Goal: Task Accomplishment & Management: Manage account settings

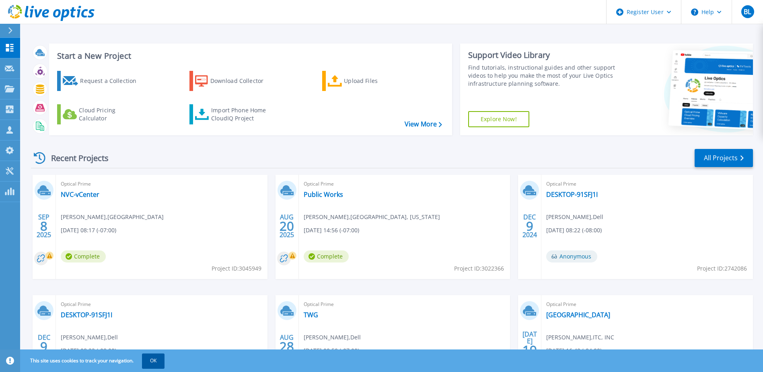
click at [157, 360] on button "OK" at bounding box center [153, 360] width 23 height 14
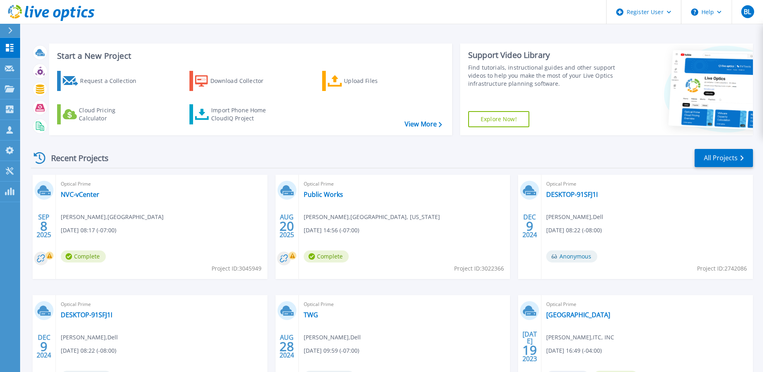
click at [15, 34] on div at bounding box center [13, 31] width 13 height 14
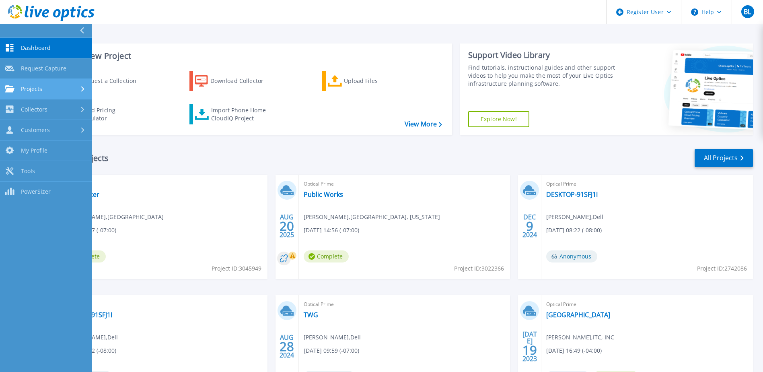
click at [31, 94] on link "Projects Projects" at bounding box center [46, 89] width 92 height 21
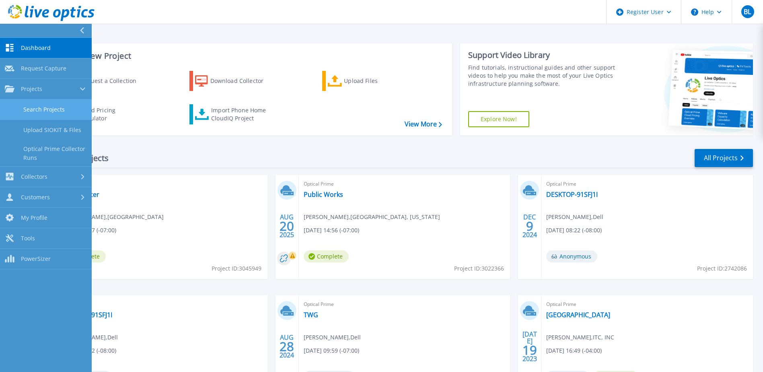
click at [39, 114] on link "Search Projects" at bounding box center [46, 109] width 92 height 21
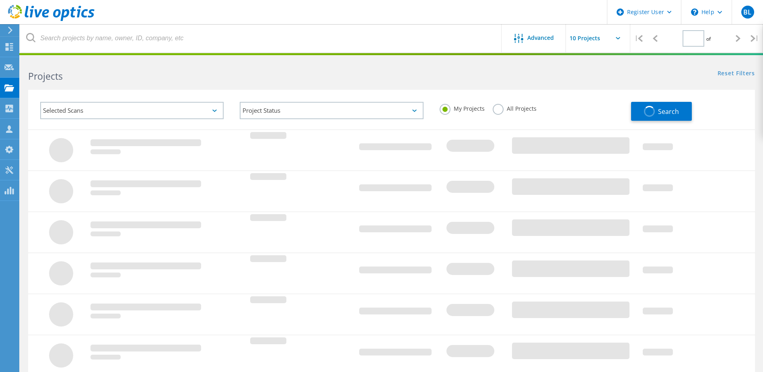
type input "1"
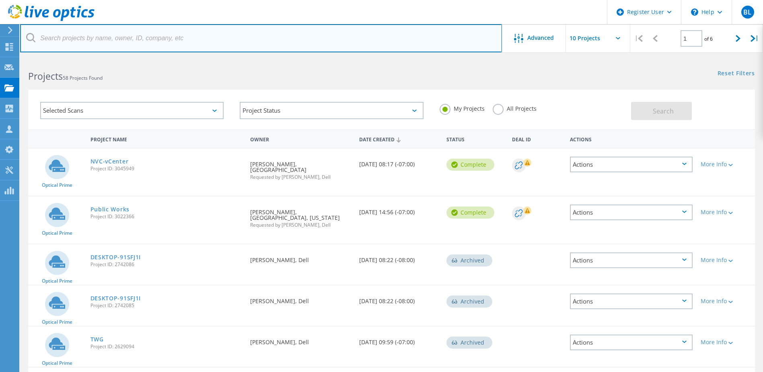
click at [115, 38] on input "text" at bounding box center [261, 38] width 482 height 28
paste input "sgopala@pittsburgca.gov"
type input "sgopala@pittsburgca.gov"
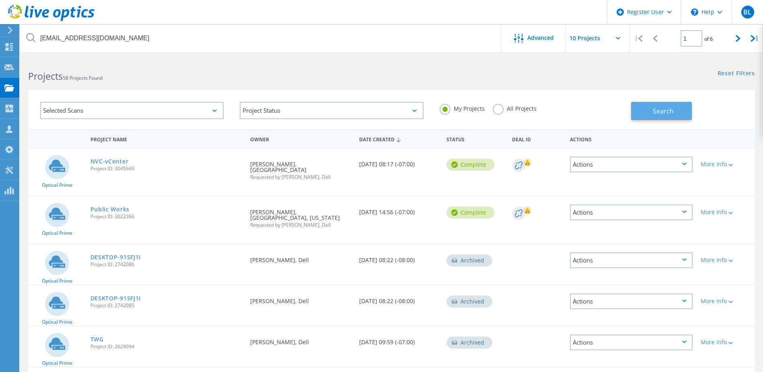
click at [659, 109] on span "Search" at bounding box center [663, 111] width 21 height 9
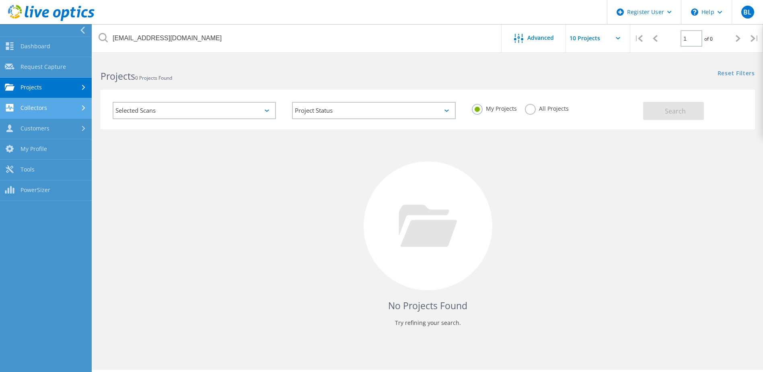
click at [41, 110] on link "Collectors" at bounding box center [46, 108] width 92 height 21
click at [58, 109] on link "Collectors" at bounding box center [46, 108] width 92 height 21
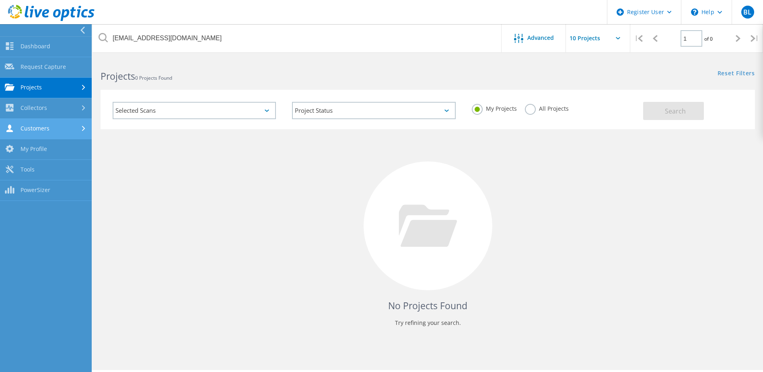
click at [62, 135] on link "Customers" at bounding box center [46, 129] width 92 height 21
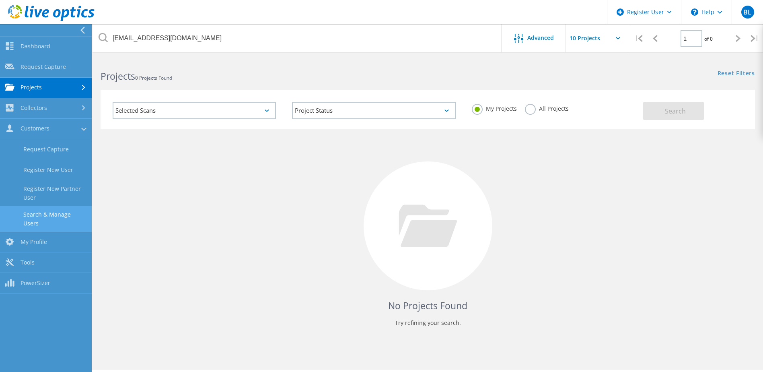
click at [44, 210] on link "Search & Manage Users" at bounding box center [46, 219] width 92 height 26
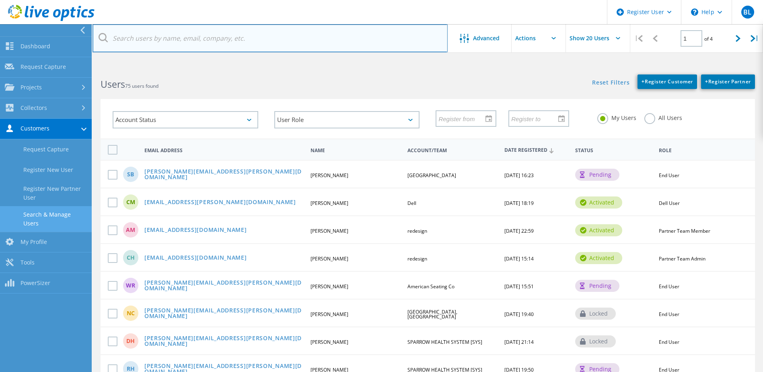
click at [181, 34] on input "text" at bounding box center [269, 38] width 355 height 28
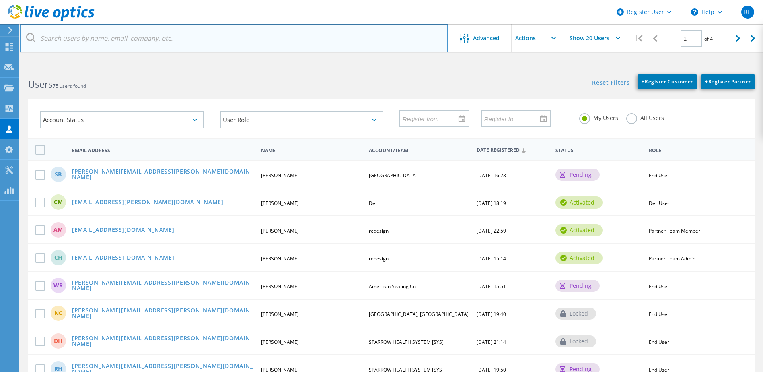
paste input "sgopala@pittsburgca.gov"
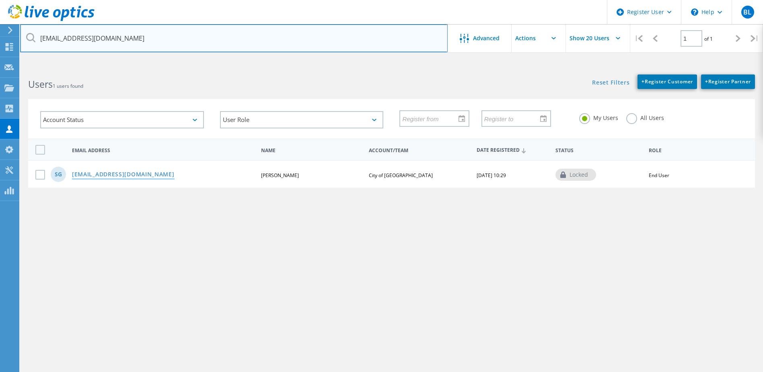
type input "sgopala@pittsburgca.gov"
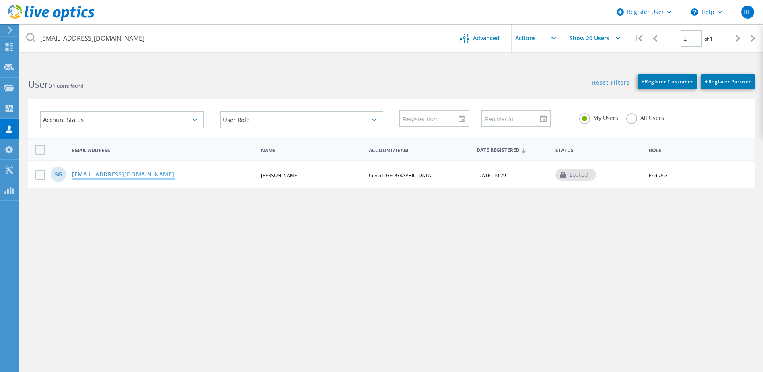
click at [101, 175] on link "sgopala@pittsburgca.gov" at bounding box center [123, 174] width 103 height 7
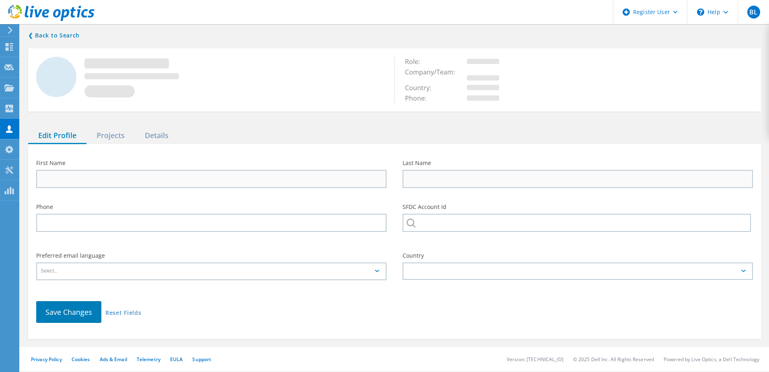
type input "Sunil"
type input "Gopala"
type input "City of Pittsburg"
type input "English"
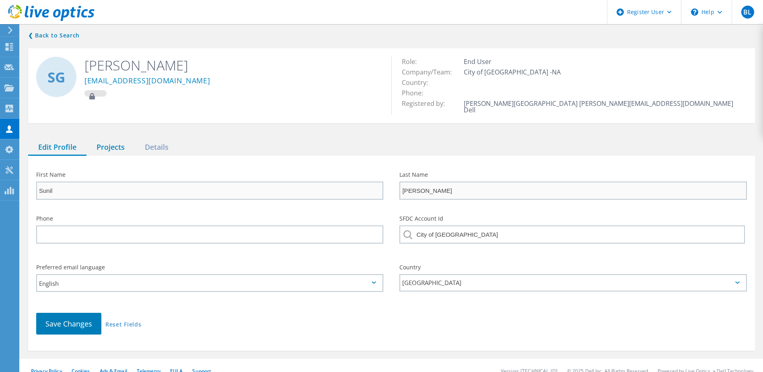
click at [115, 142] on div "Projects" at bounding box center [110, 147] width 48 height 16
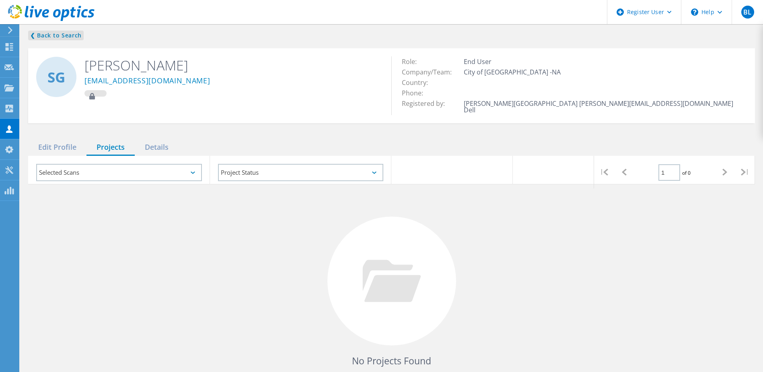
click at [64, 37] on link "❮ Back to Search" at bounding box center [55, 36] width 55 height 10
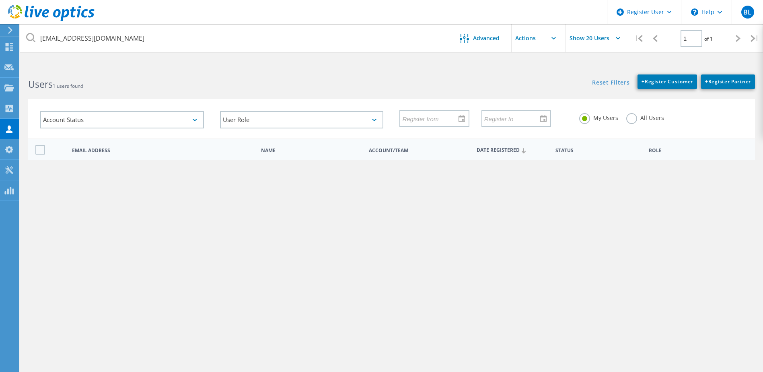
click at [57, 11] on use at bounding box center [51, 13] width 86 height 16
